Goal: Task Accomplishment & Management: Manage account settings

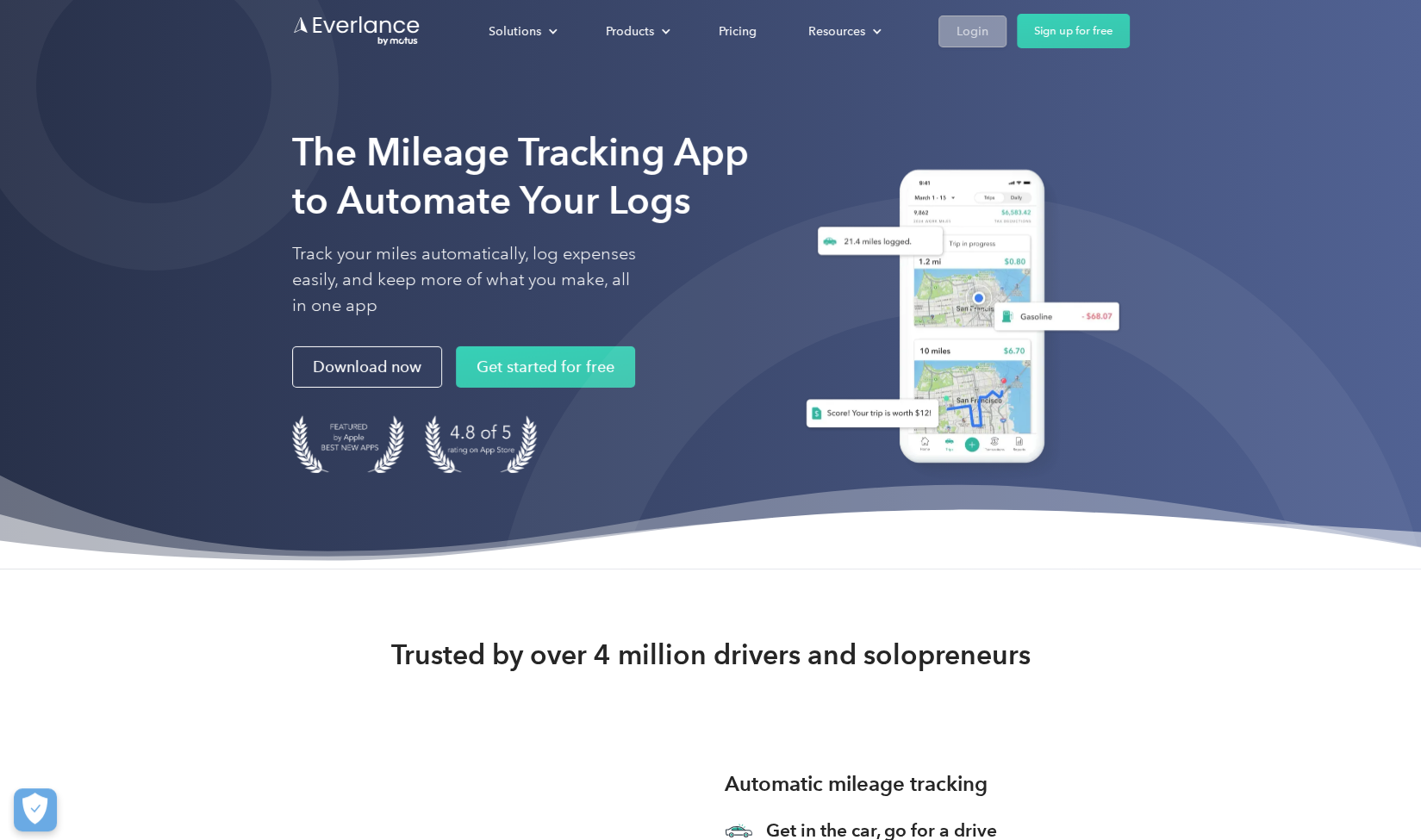
click at [970, 30] on div "Login" at bounding box center [972, 31] width 32 height 22
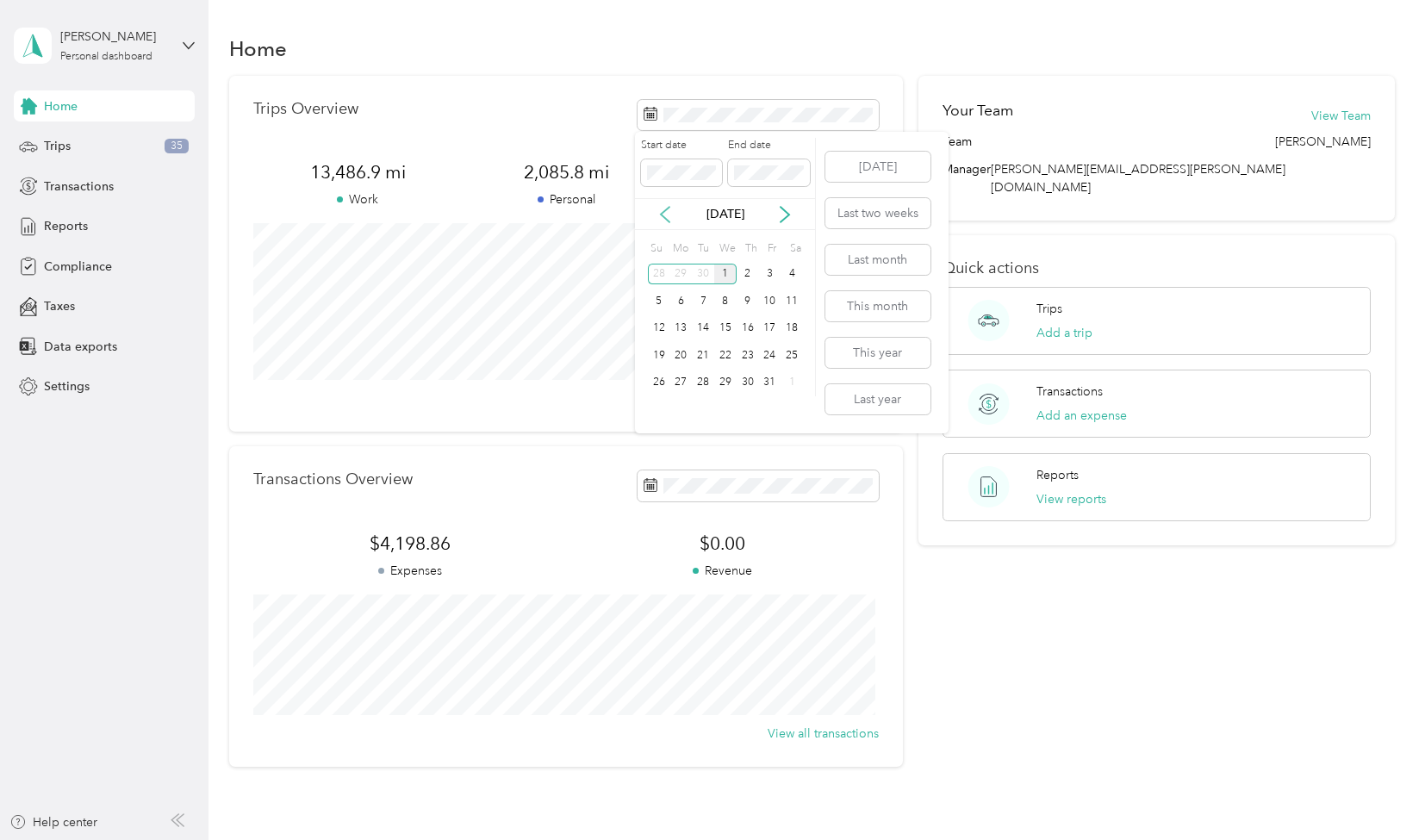
click at [665, 214] on icon at bounding box center [665, 215] width 17 height 17
click at [681, 271] on div "1" at bounding box center [682, 274] width 23 height 22
click at [700, 382] on div "30" at bounding box center [703, 383] width 23 height 22
click at [64, 152] on span "Trips" at bounding box center [57, 145] width 27 height 18
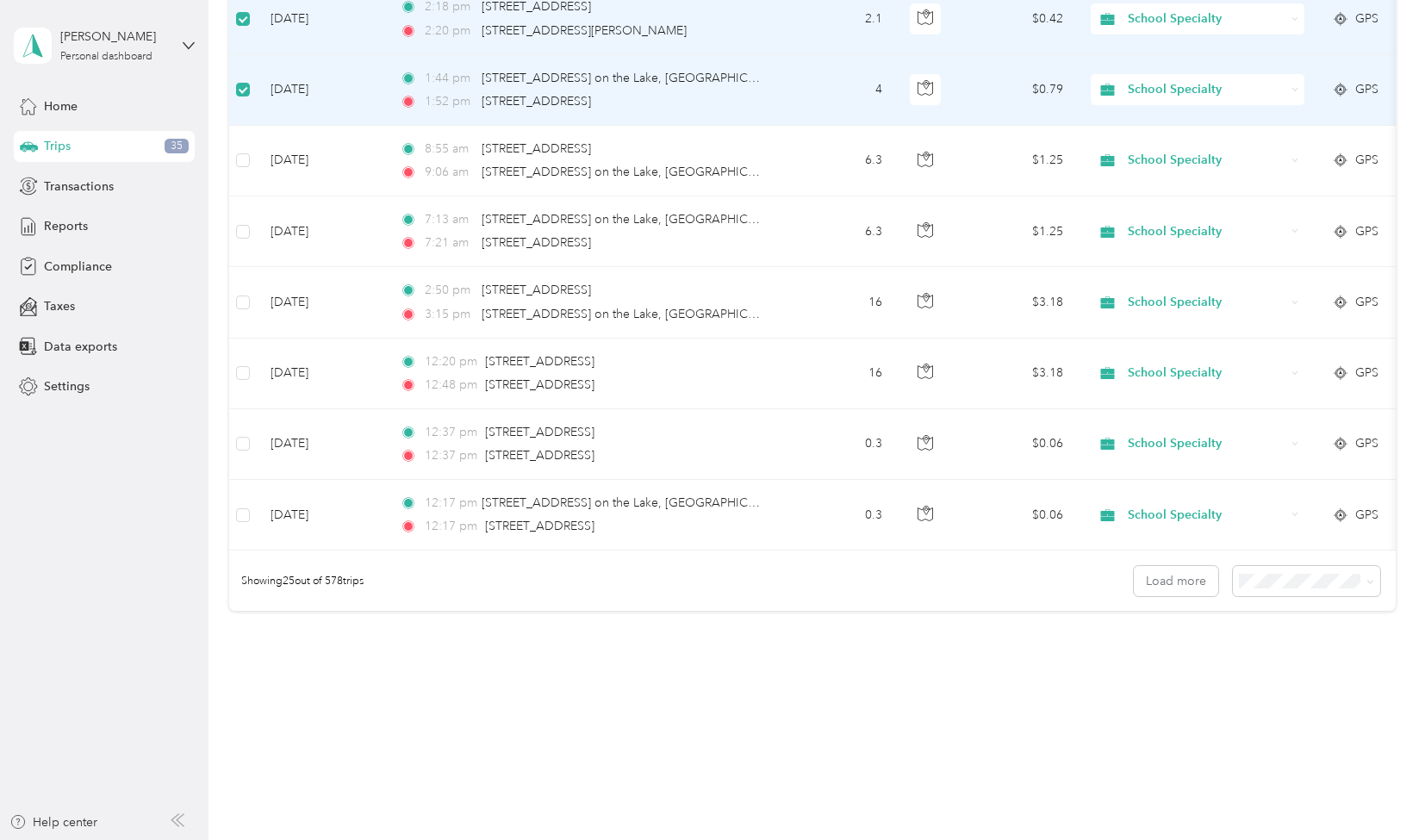
scroll to position [1523, 0]
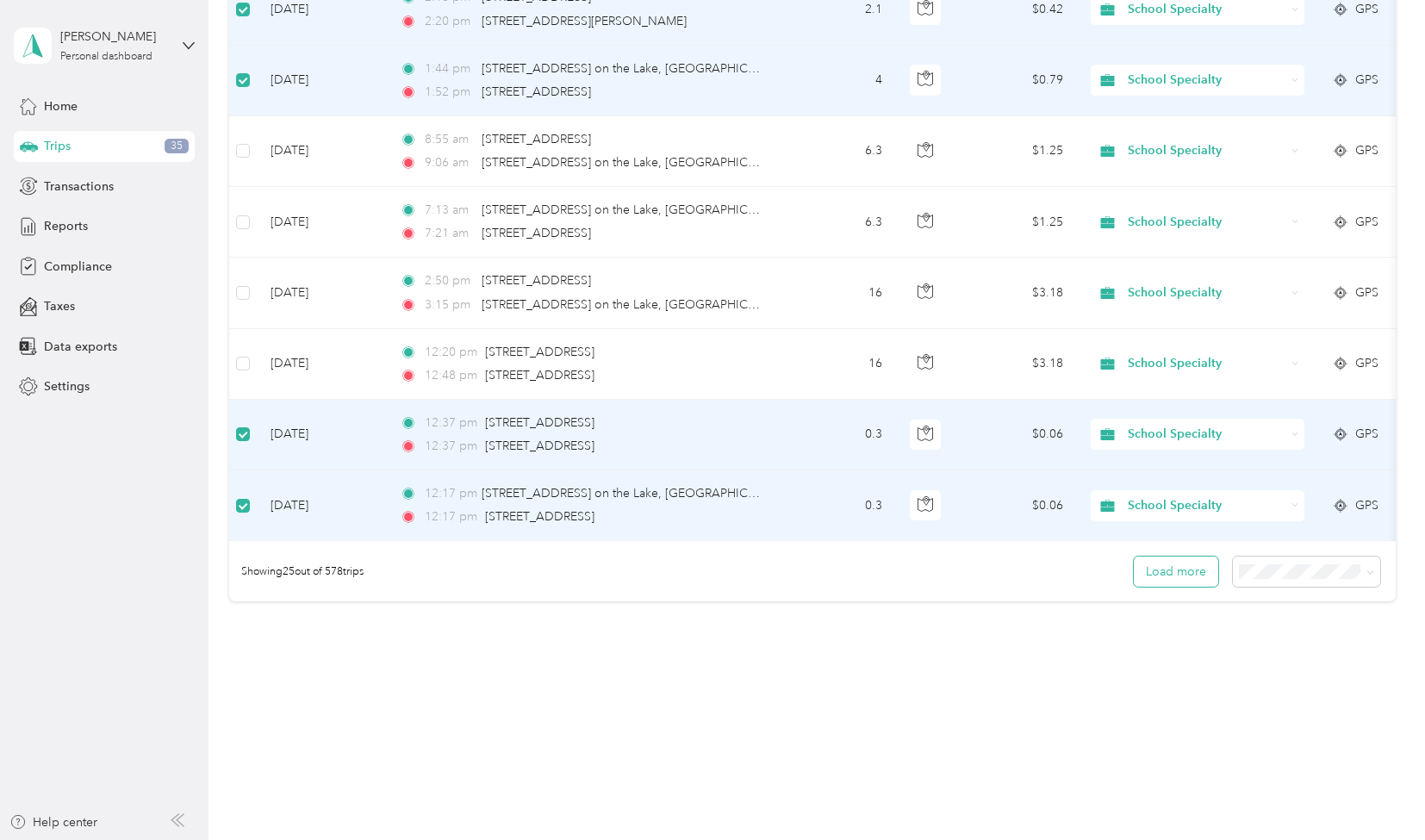
click at [1156, 574] on button "Load more" at bounding box center [1176, 571] width 84 height 30
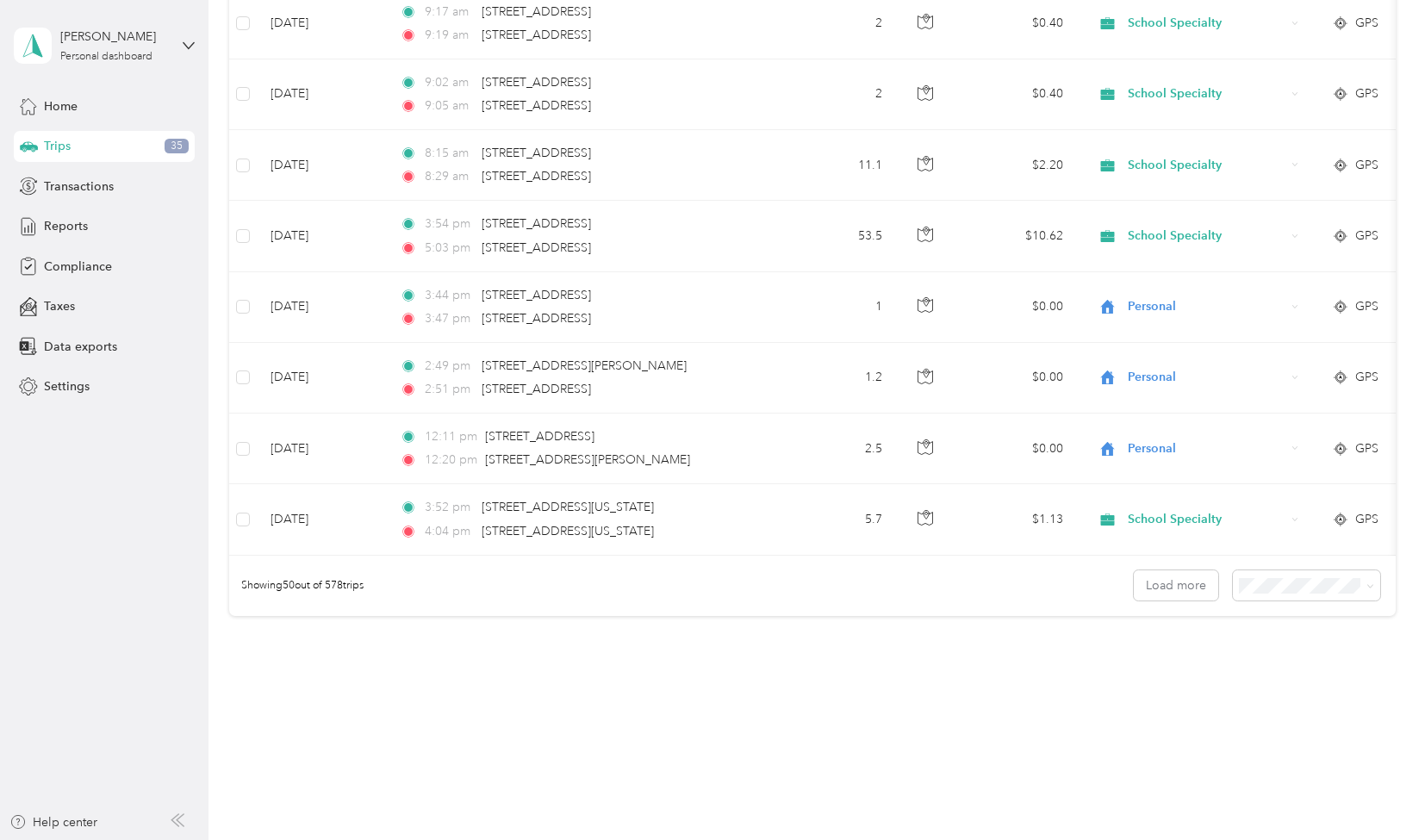
scroll to position [3287, 0]
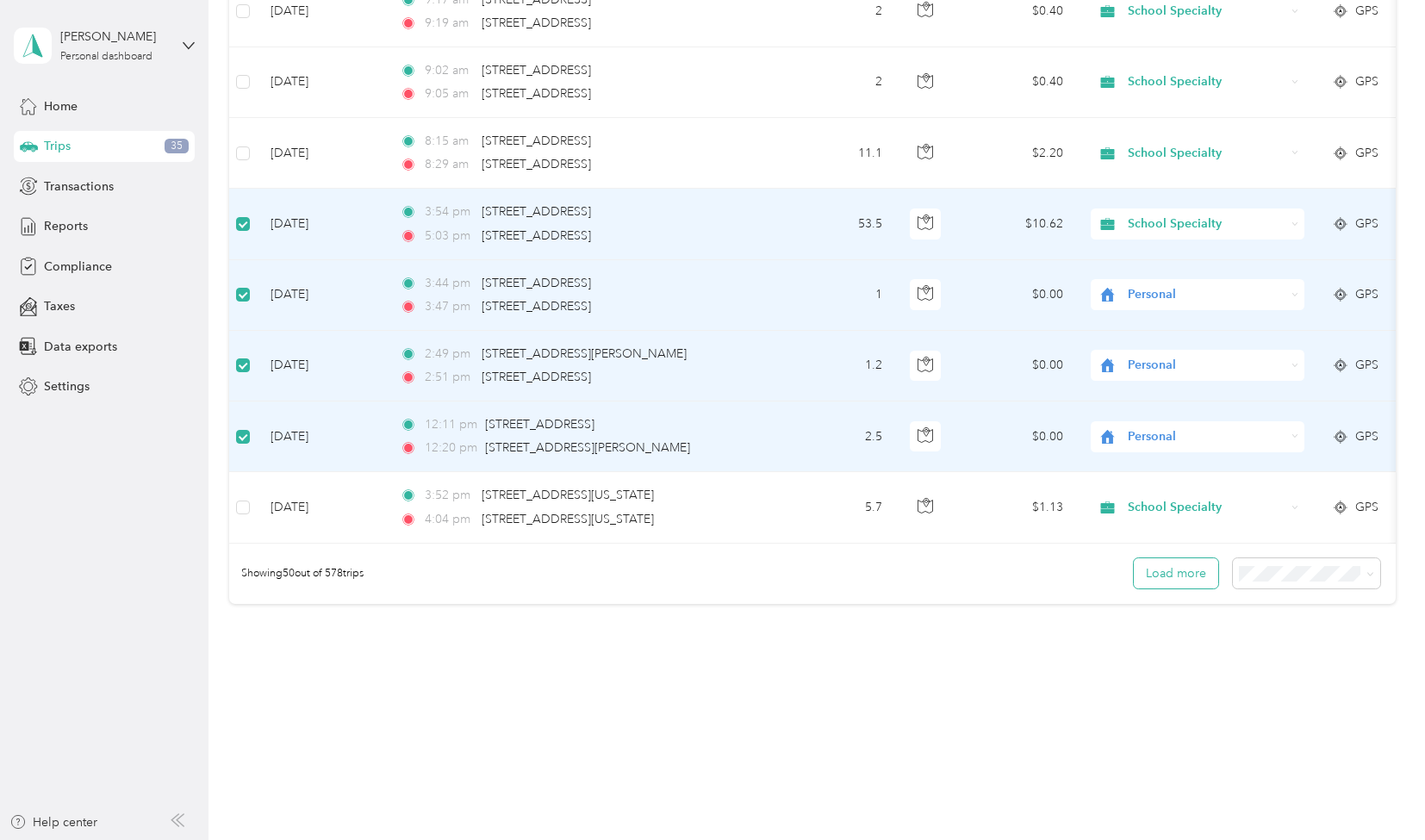
click at [1175, 576] on button "Load more" at bounding box center [1176, 572] width 84 height 30
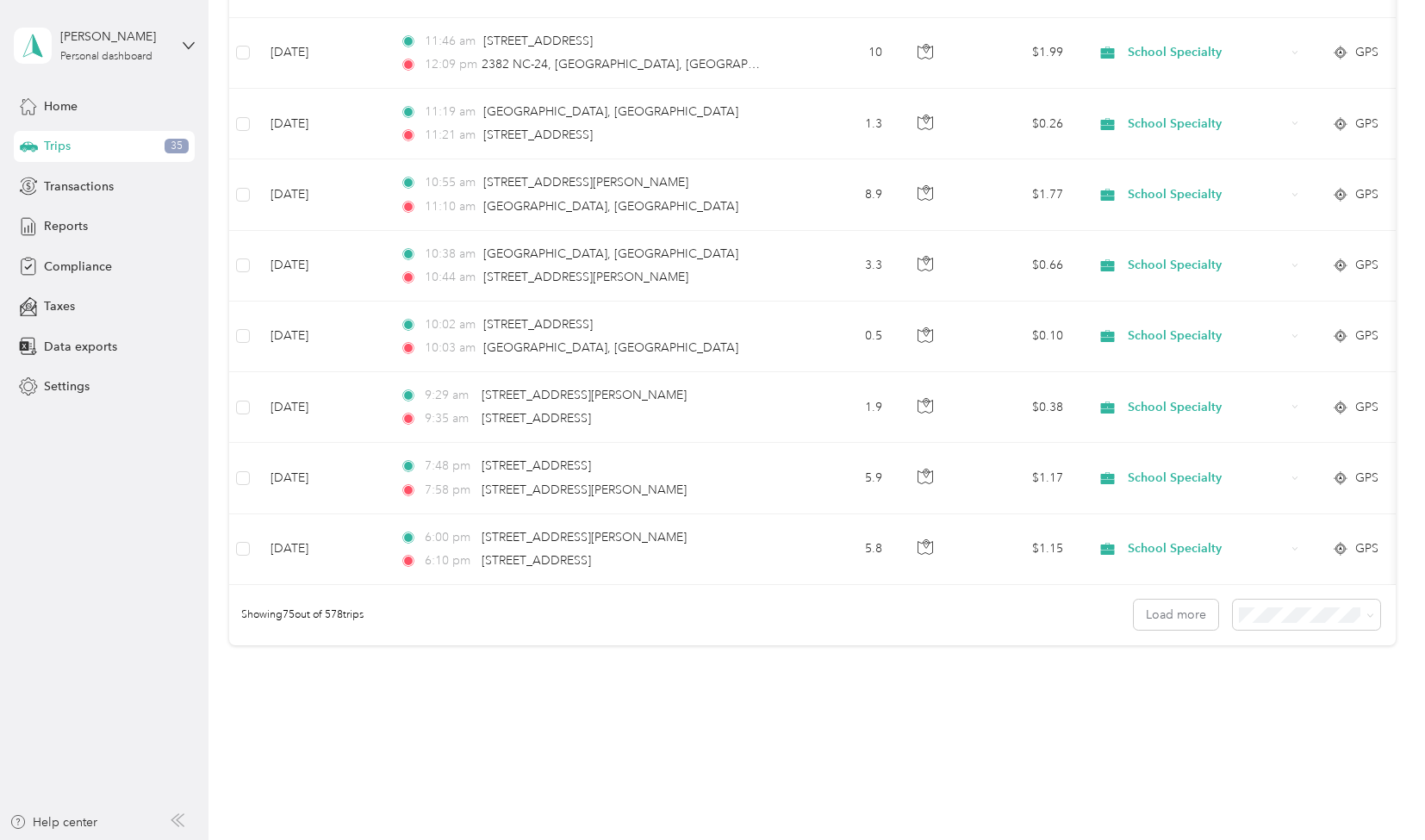
scroll to position [5050, 0]
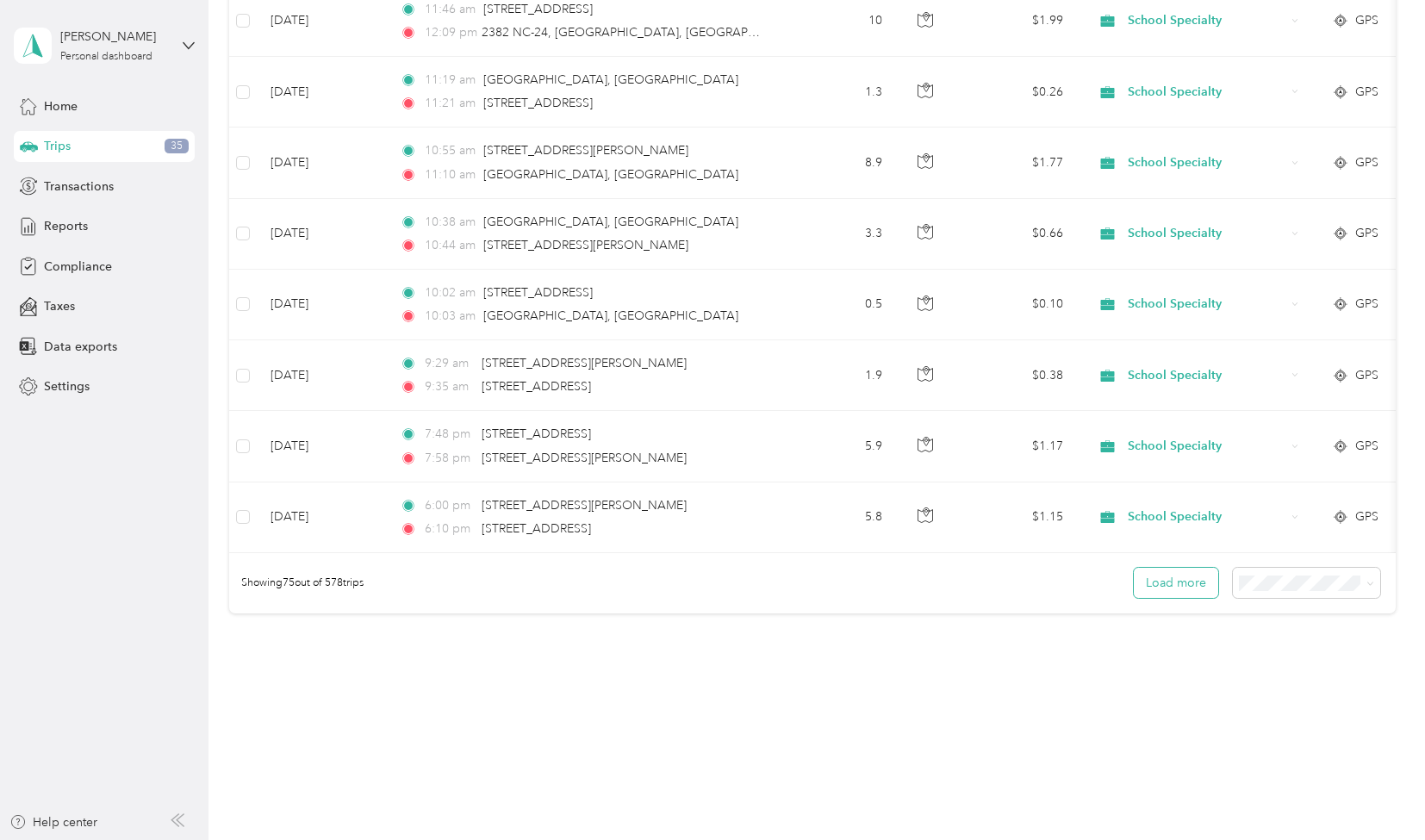
click at [1170, 577] on button "Load more" at bounding box center [1176, 582] width 84 height 30
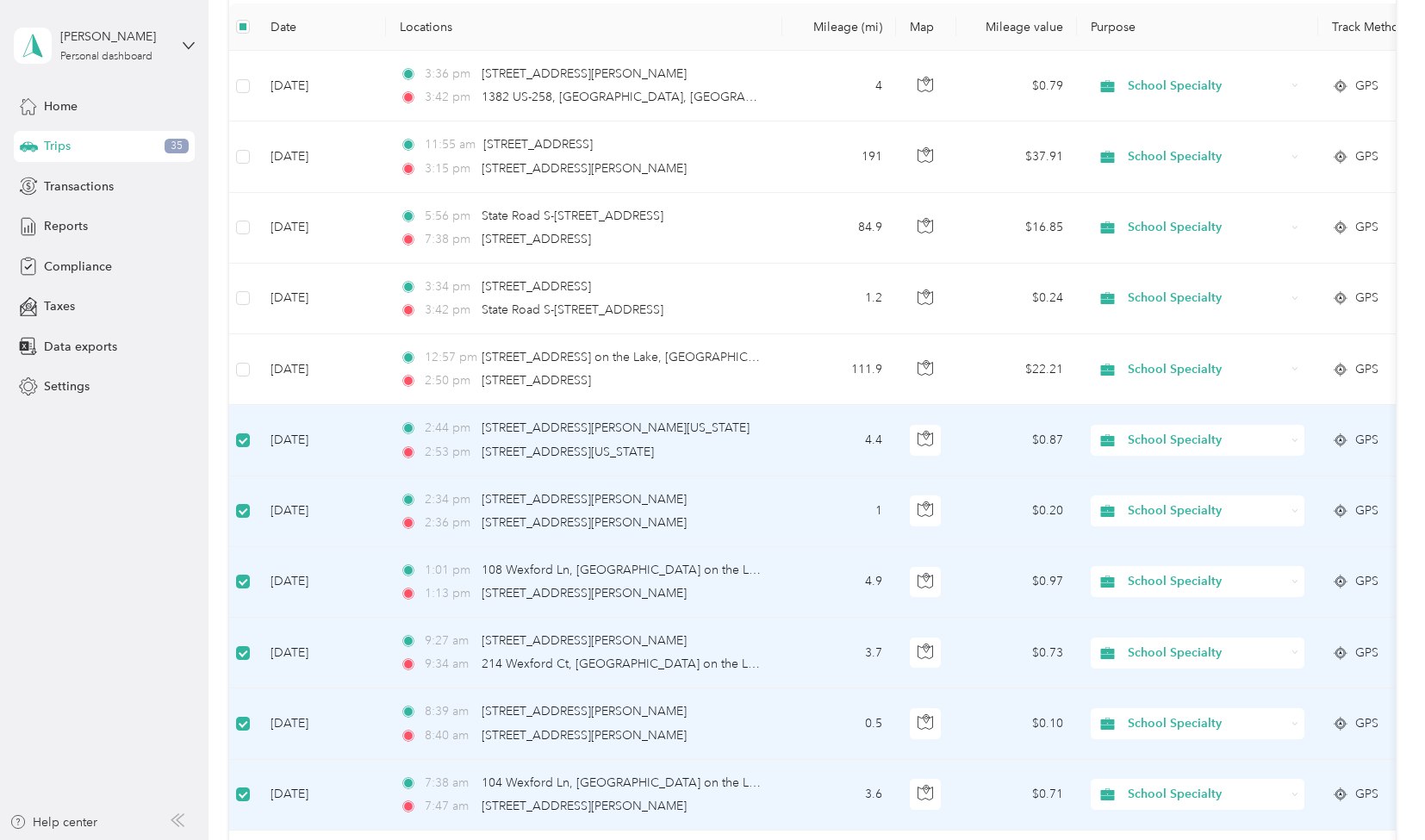
scroll to position [0, 0]
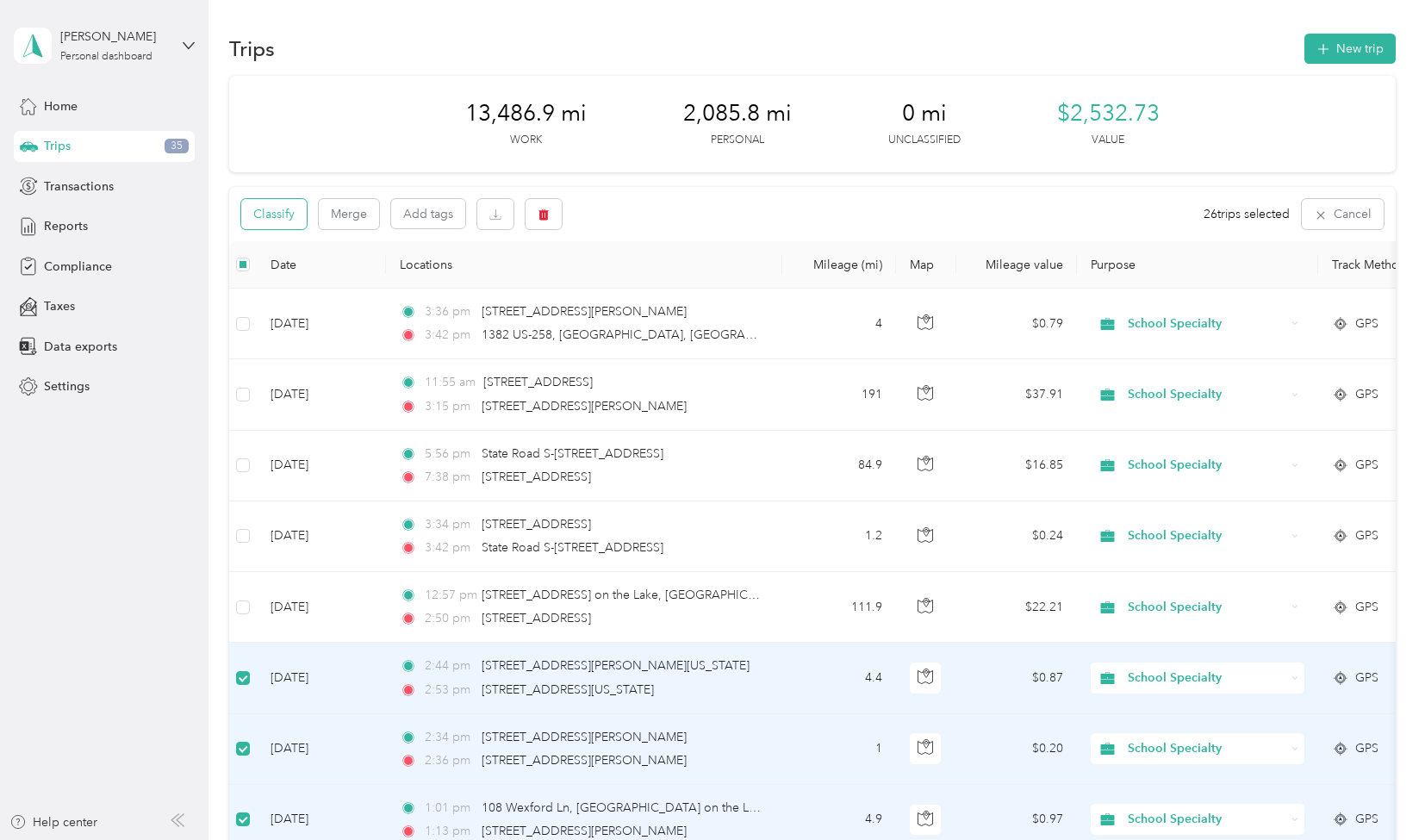
click at [270, 211] on button "Classify" at bounding box center [274, 214] width 66 height 30
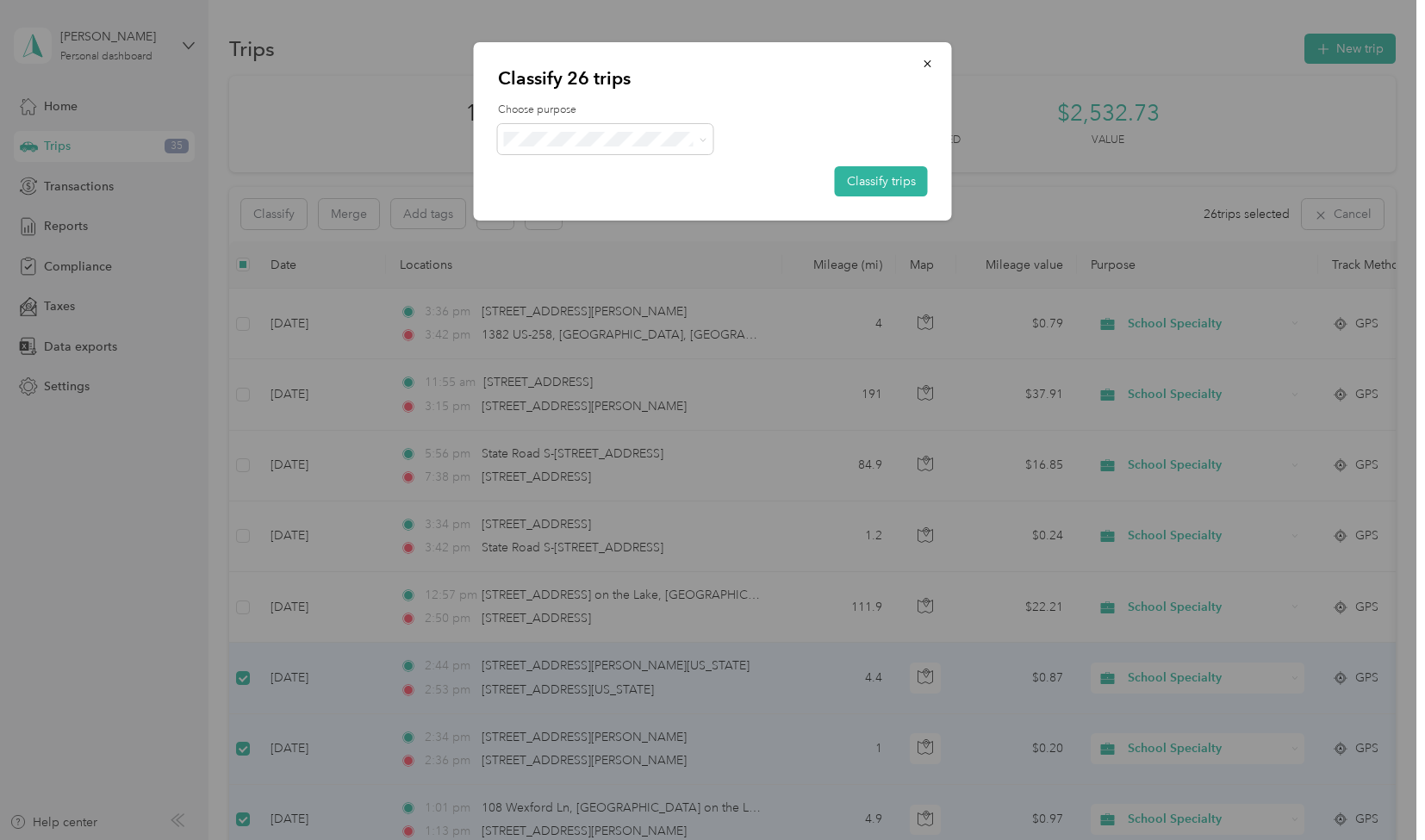
click at [591, 199] on span "Personal" at bounding box center [620, 200] width 160 height 18
click at [861, 180] on button "Classify trips" at bounding box center [881, 181] width 93 height 30
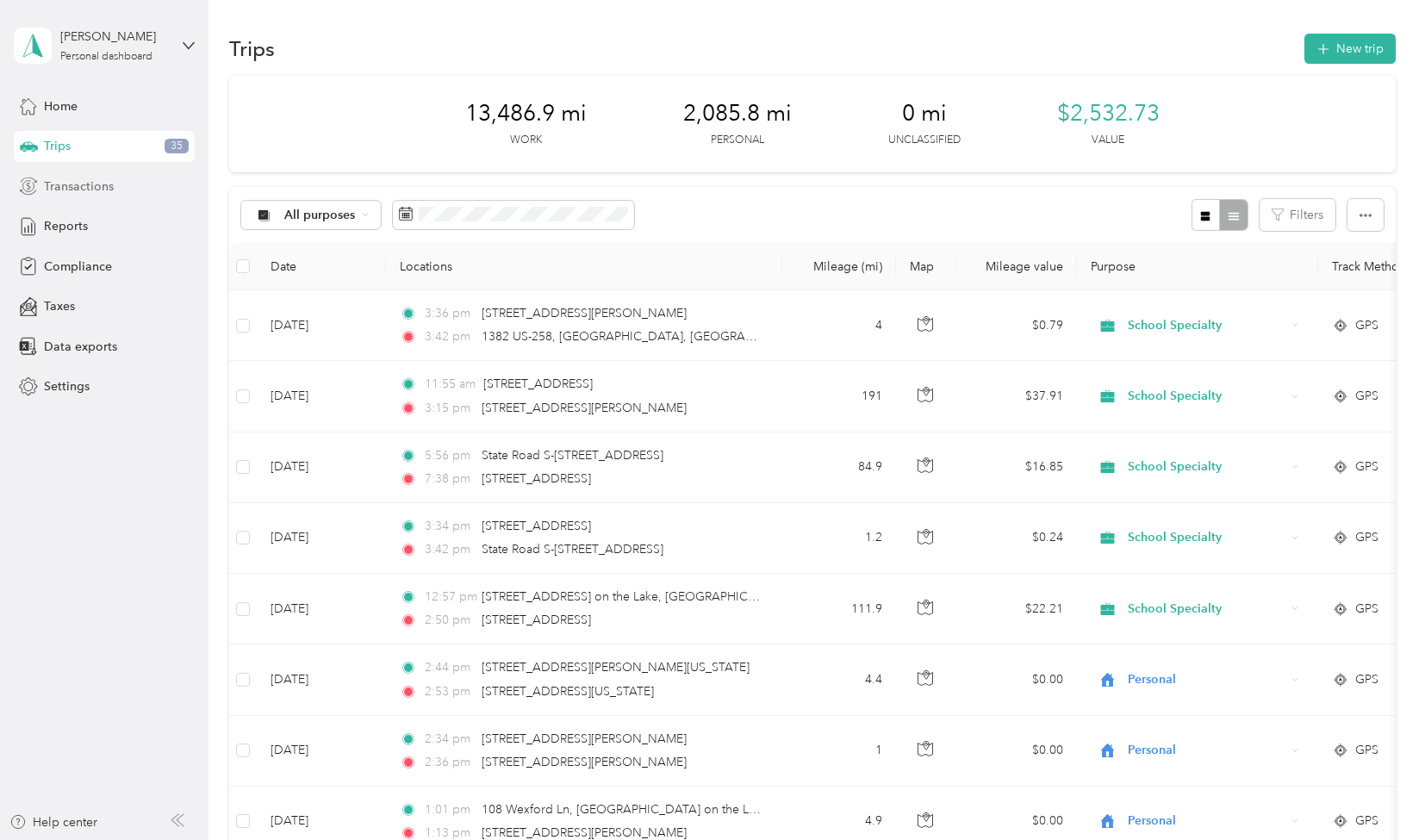
click at [81, 192] on span "Transactions" at bounding box center [79, 186] width 70 height 18
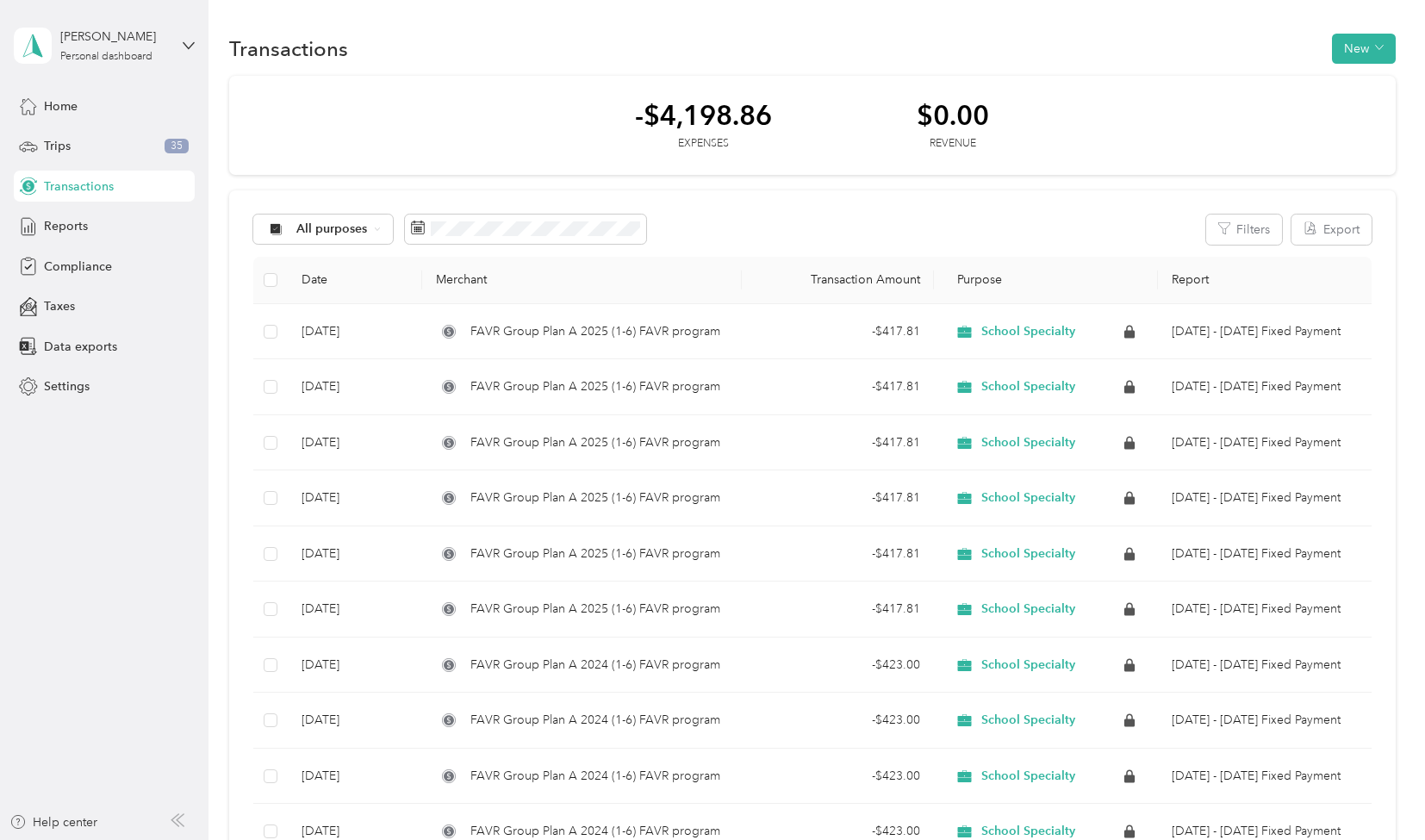
drag, startPoint x: 69, startPoint y: 226, endPoint x: 23, endPoint y: 671, distance: 447.4
click at [23, 671] on aside "James H. Crawford Personal dashboard Home Trips 35 Transactions Reports Complia…" at bounding box center [104, 420] width 209 height 840
click at [52, 227] on span "Reports" at bounding box center [66, 226] width 44 height 18
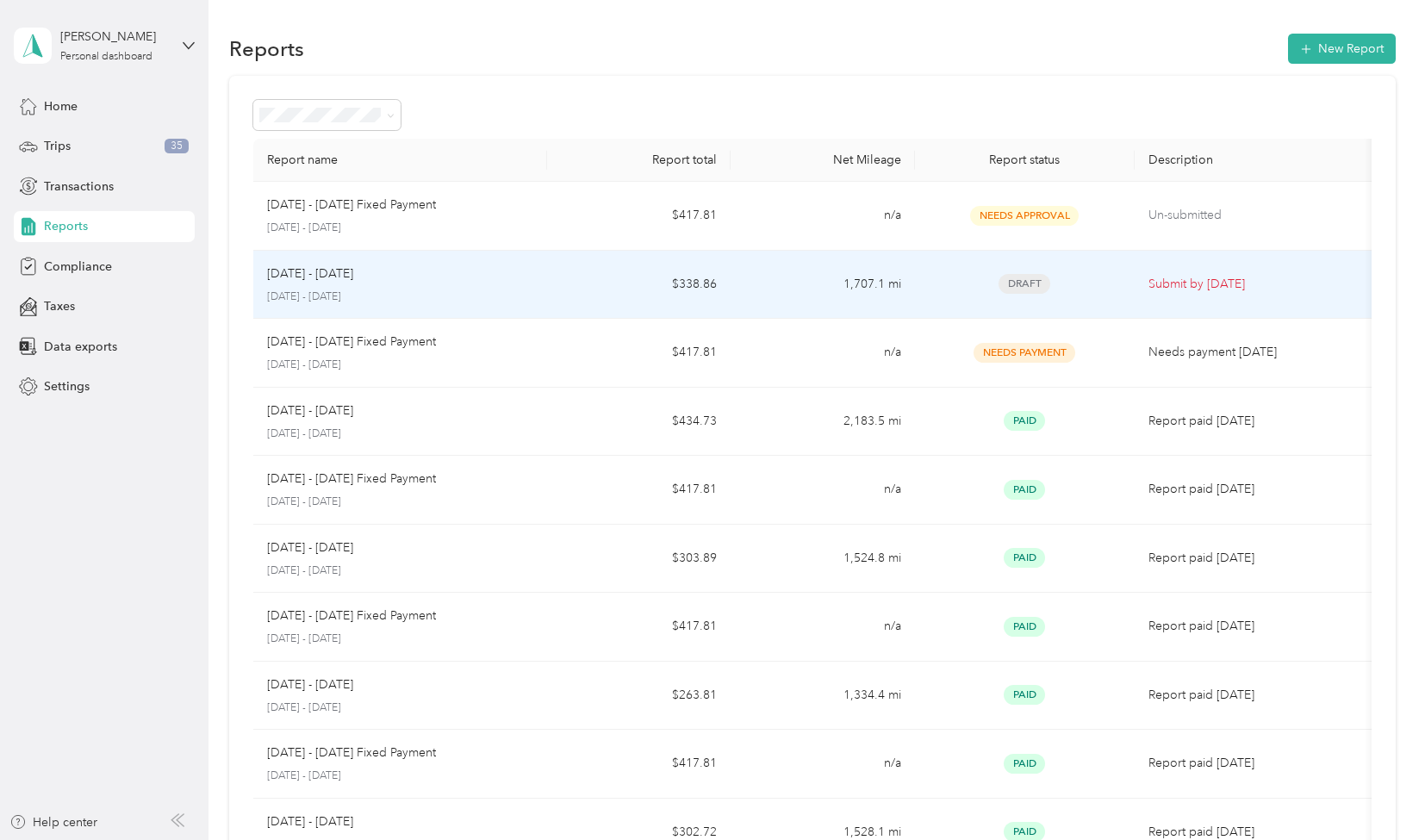
click at [1226, 284] on p "Submit by Oct. 4, 2025" at bounding box center [1257, 284] width 217 height 19
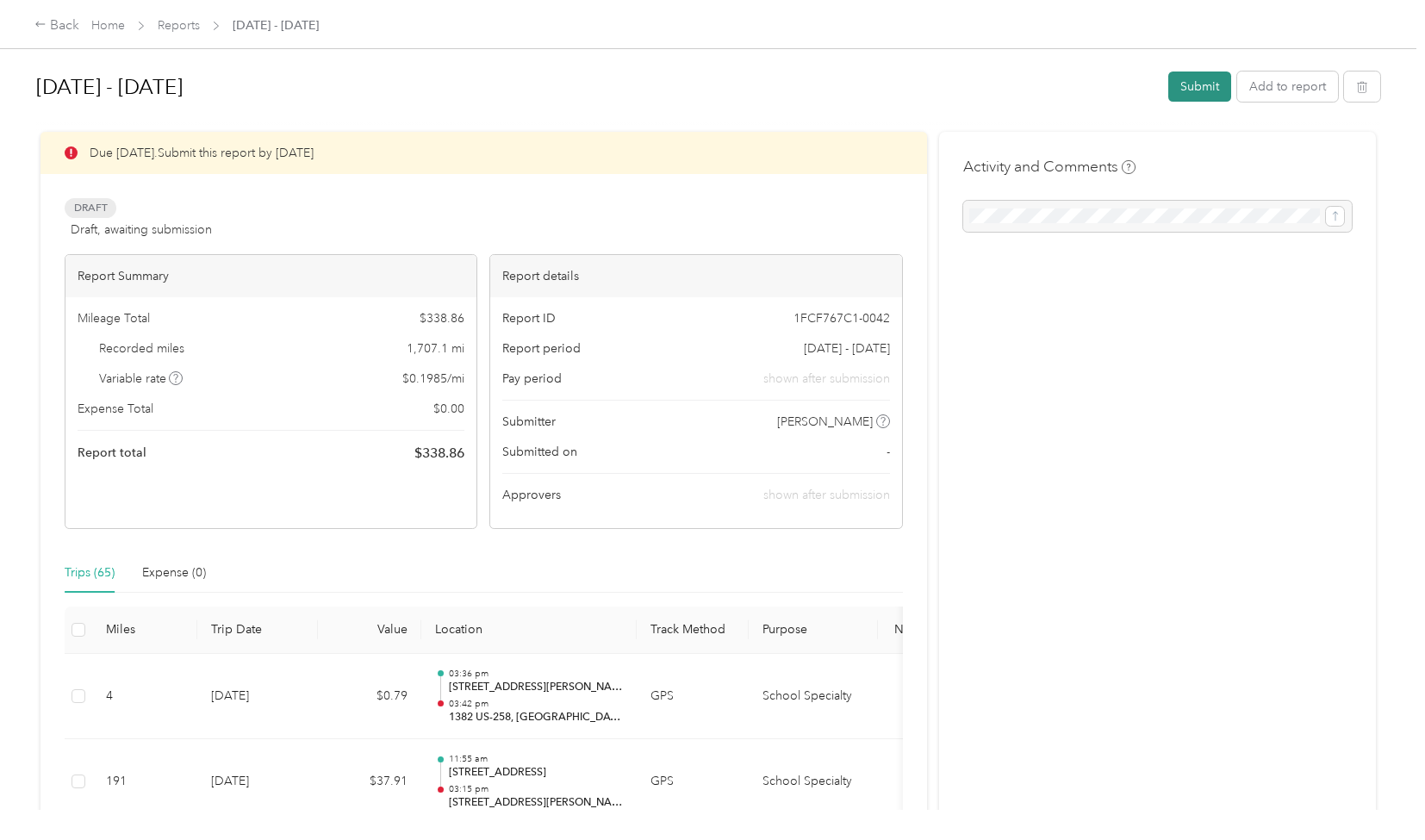
click at [1191, 86] on button "Submit" at bounding box center [1200, 87] width 63 height 30
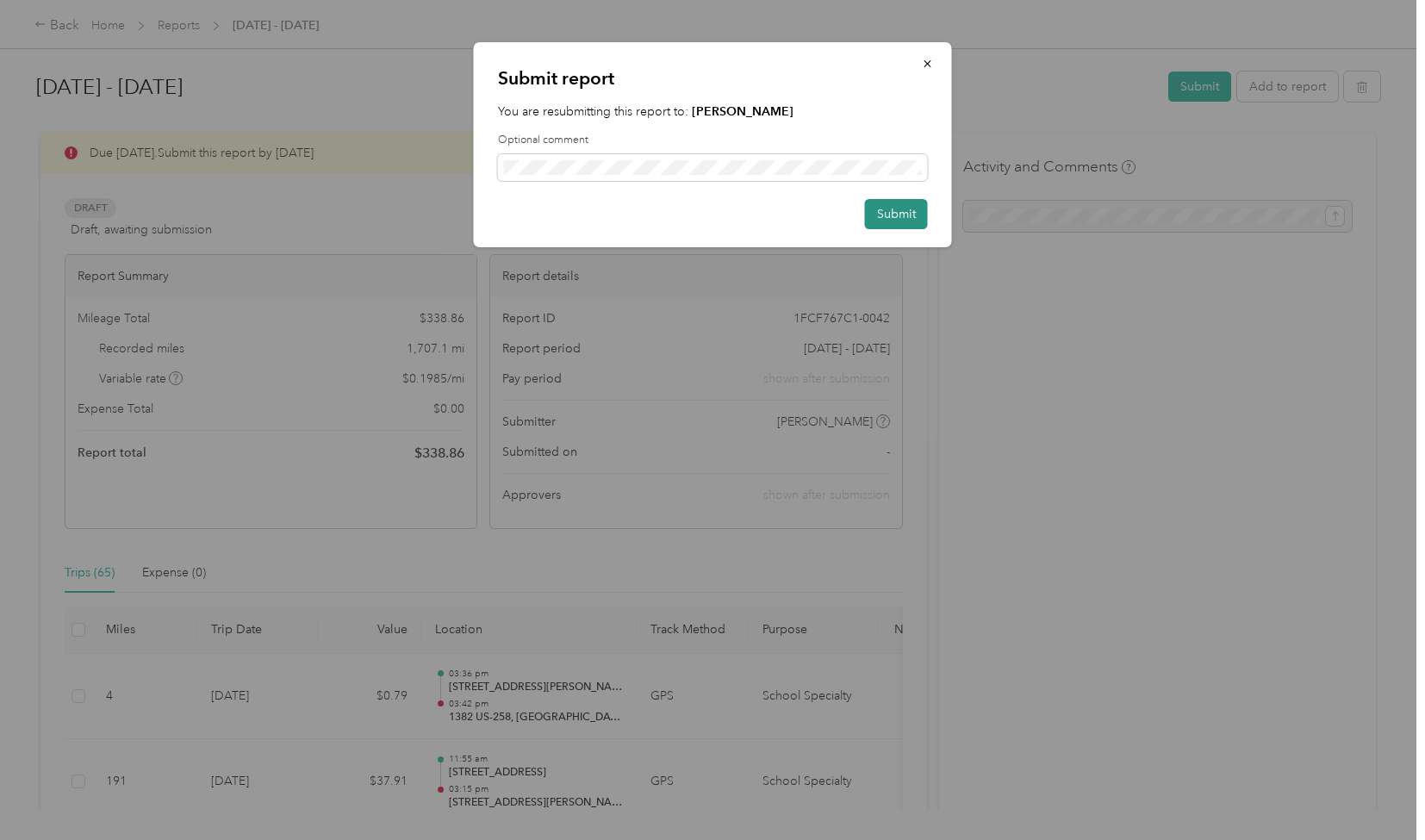
click at [892, 211] on button "Submit" at bounding box center [896, 214] width 63 height 30
